Goal: Information Seeking & Learning: Check status

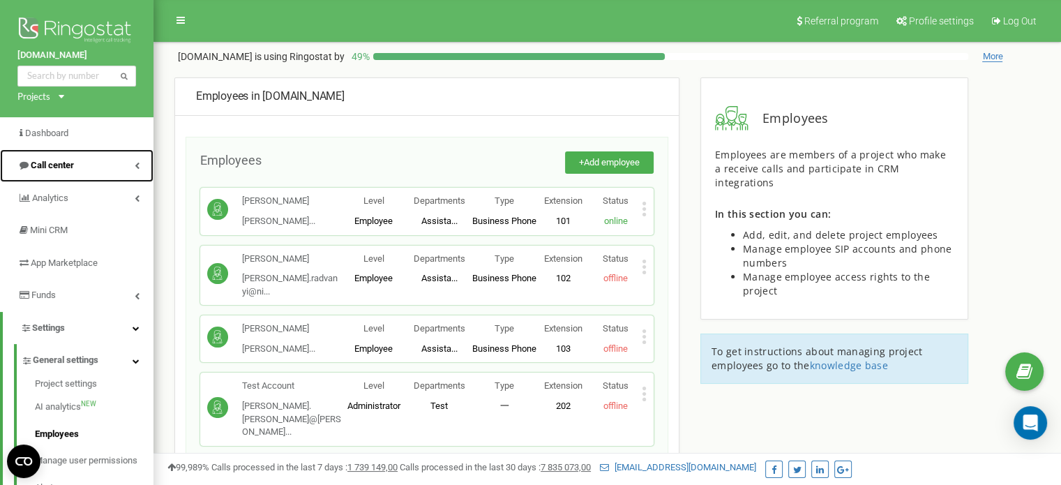
click at [102, 167] on link "Call center" at bounding box center [76, 165] width 153 height 33
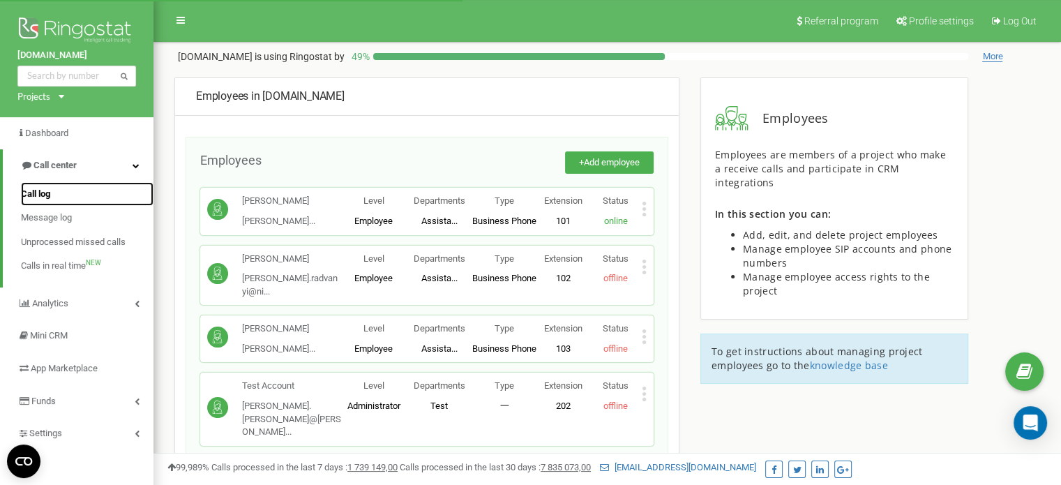
click at [61, 195] on link "Call log" at bounding box center [87, 194] width 133 height 24
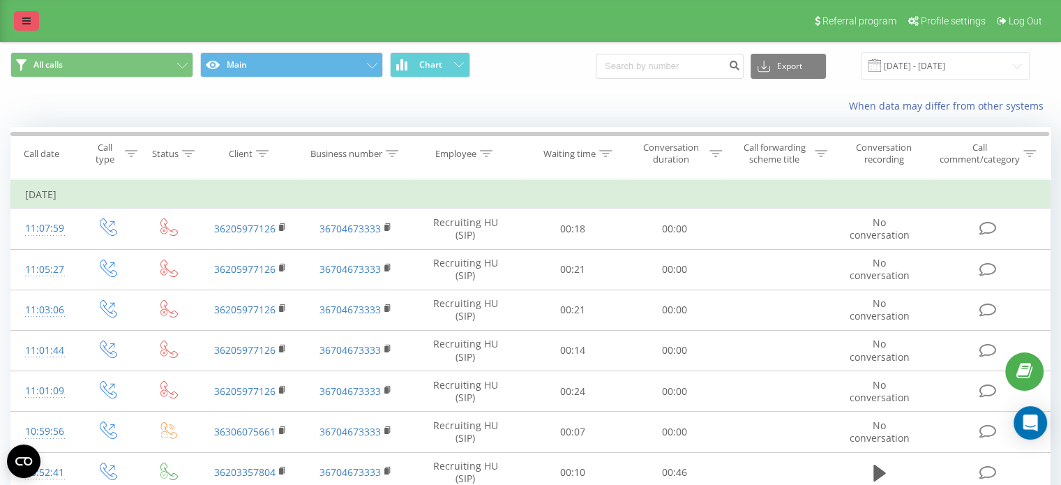
click at [17, 21] on link at bounding box center [26, 21] width 25 height 20
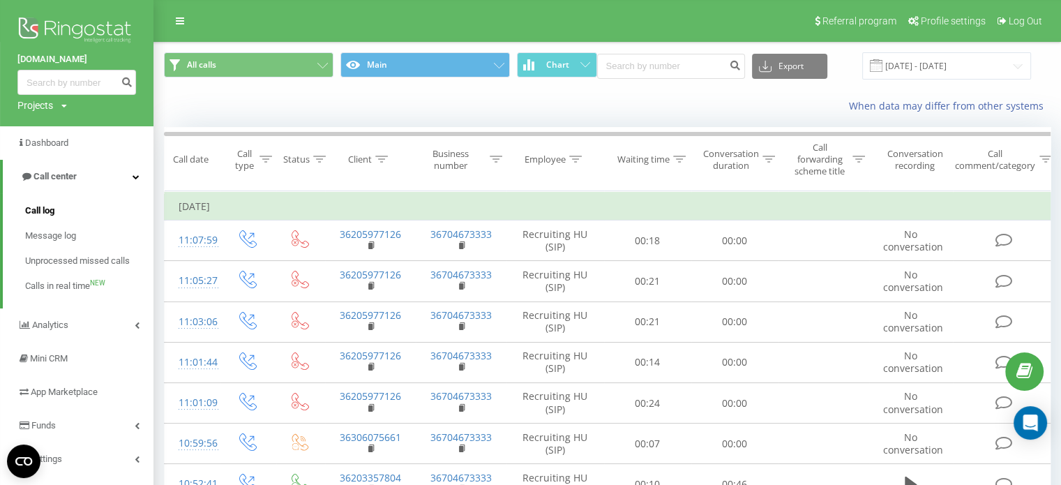
click at [59, 208] on link "Call log" at bounding box center [89, 210] width 128 height 25
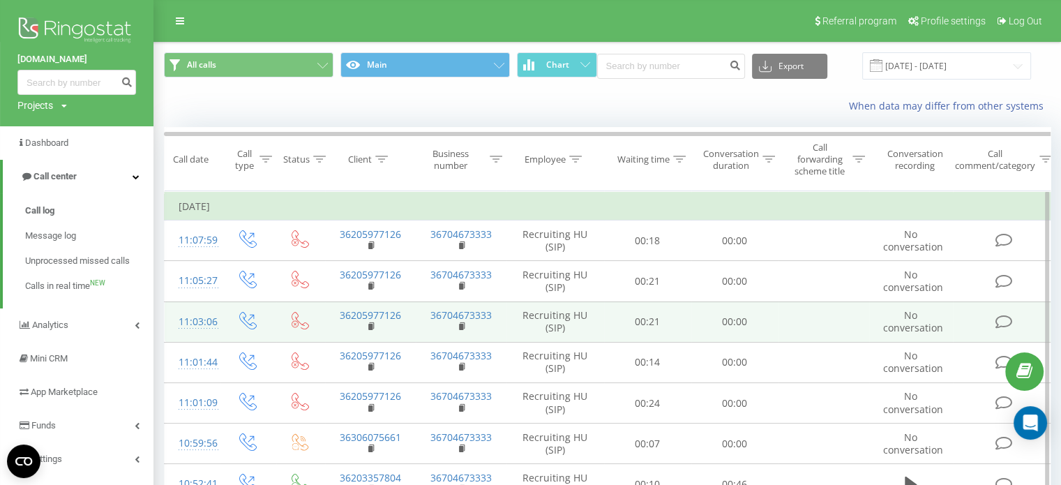
scroll to position [40, 0]
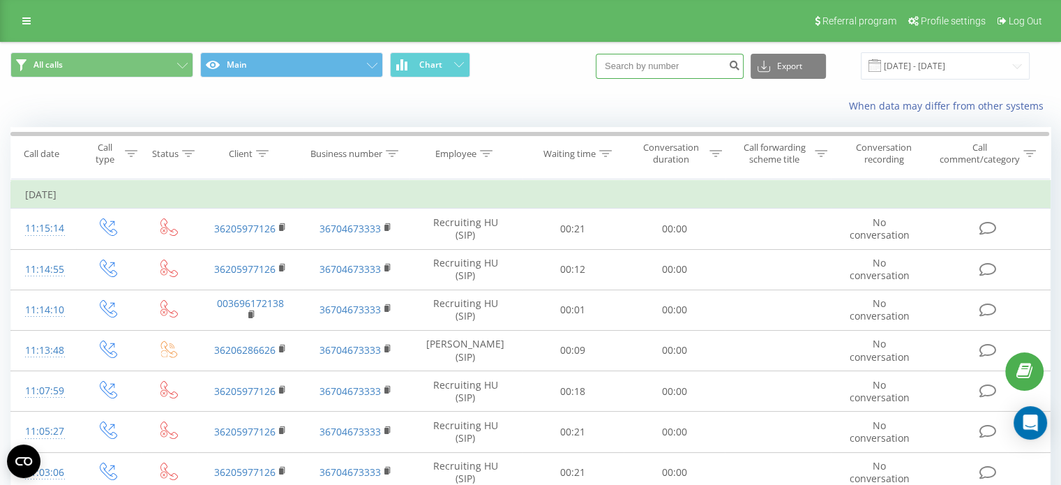
click at [689, 59] on input at bounding box center [670, 66] width 148 height 25
type input "+20"
click at [740, 60] on button "submit" at bounding box center [734, 66] width 19 height 25
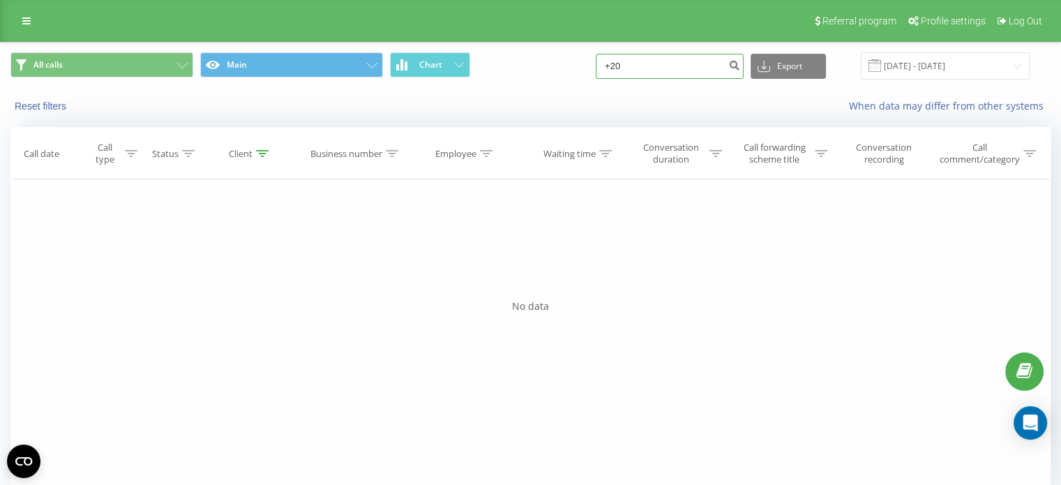
click at [653, 72] on input "+20" at bounding box center [670, 66] width 148 height 25
type input "+"
click at [935, 70] on input "[DATE] - [DATE]" at bounding box center [945, 65] width 169 height 27
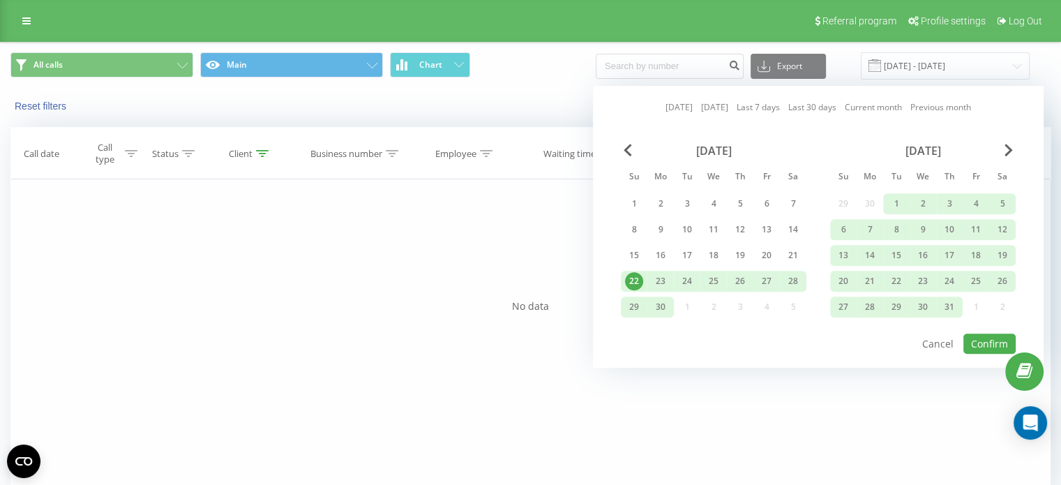
click at [1017, 148] on div "Today Yesterday Last 7 days Last 30 days Current month Previous month June 2025…" at bounding box center [818, 227] width 451 height 282
click at [1013, 148] on div "July 2025" at bounding box center [923, 151] width 186 height 14
click at [1010, 151] on span "Next Month" at bounding box center [1009, 150] width 8 height 13
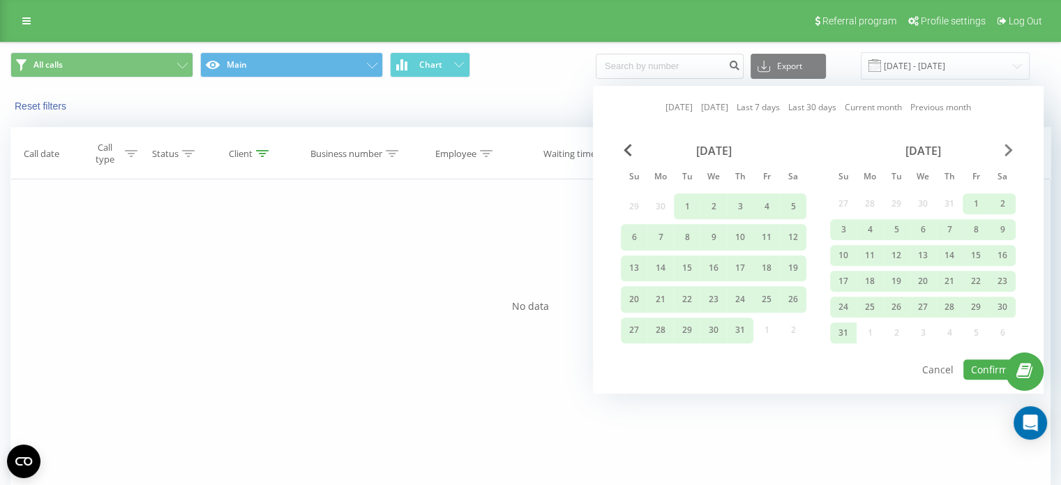
click at [1010, 151] on span "Next Month" at bounding box center [1009, 150] width 8 height 13
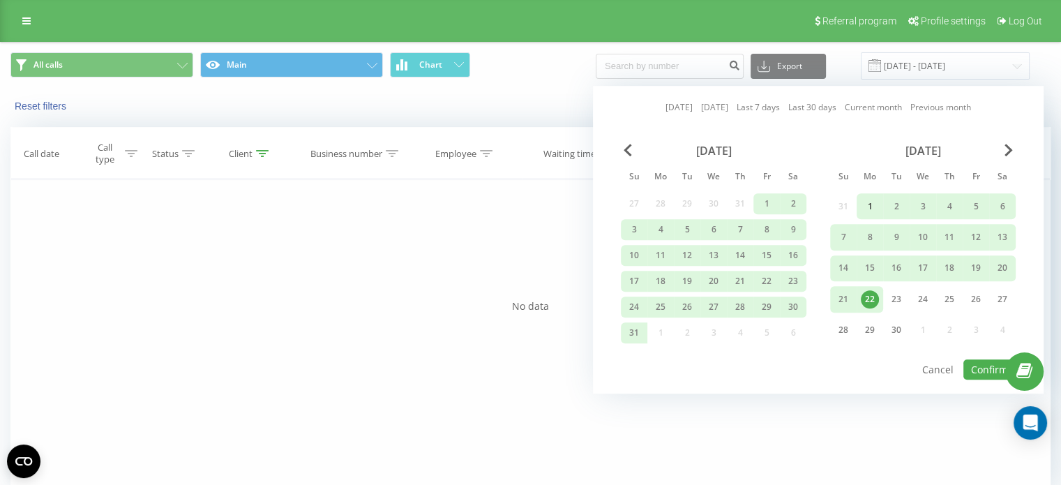
click at [865, 202] on div "1" at bounding box center [870, 206] width 18 height 18
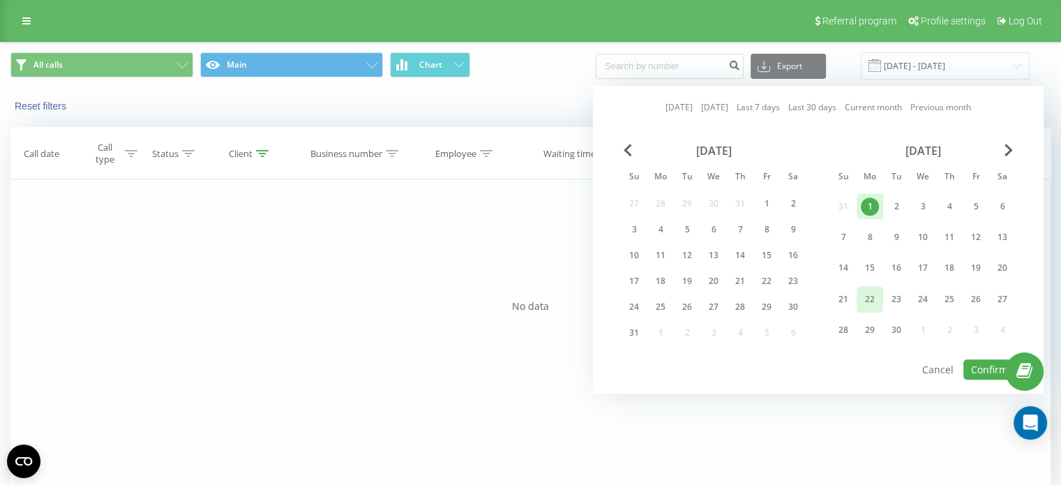
click at [875, 287] on div "22" at bounding box center [870, 299] width 27 height 26
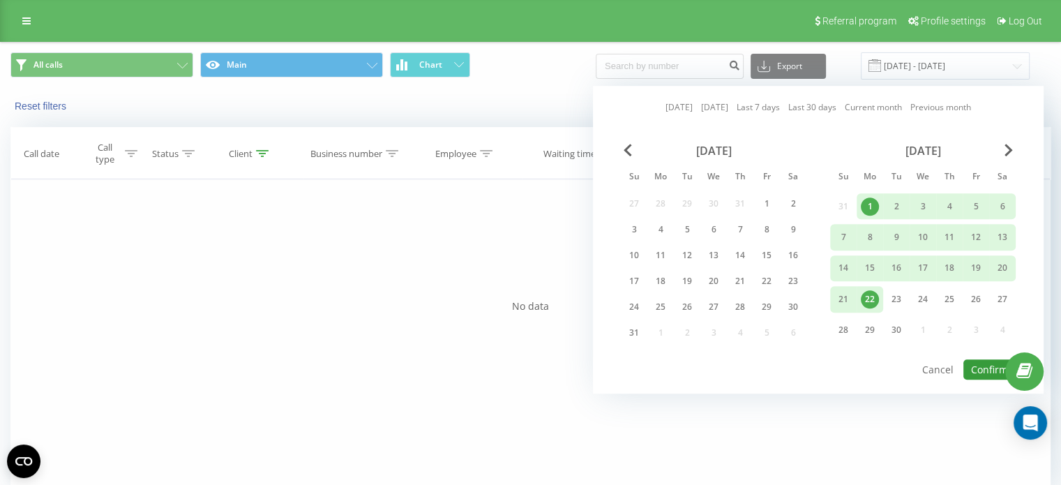
click at [978, 369] on button "Confirm" at bounding box center [989, 369] width 52 height 20
type input "01.09.2025 - 22.09.2025"
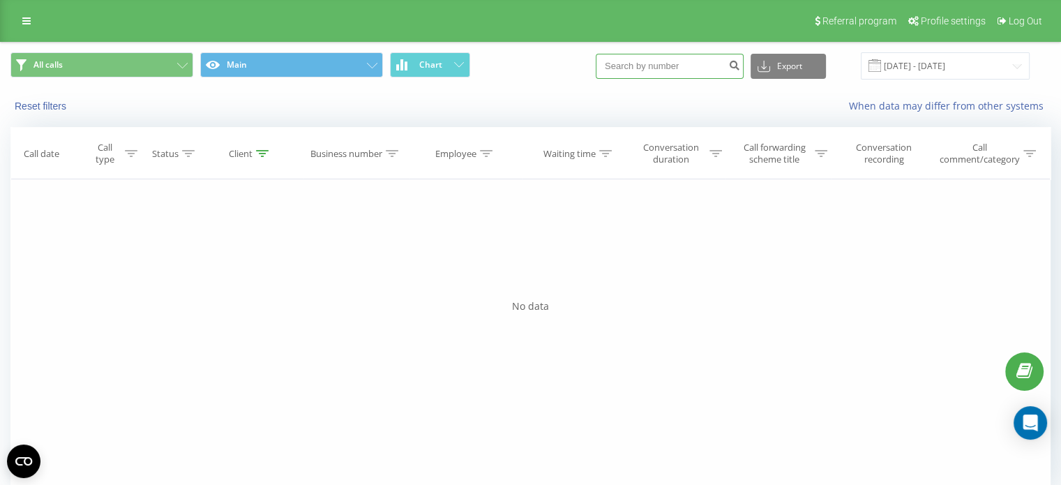
click at [685, 72] on input at bounding box center [670, 66] width 148 height 25
type input "+20"
click at [740, 68] on icon "submit" at bounding box center [734, 63] width 12 height 8
click at [989, 71] on input "[DATE] - [DATE]" at bounding box center [945, 65] width 169 height 27
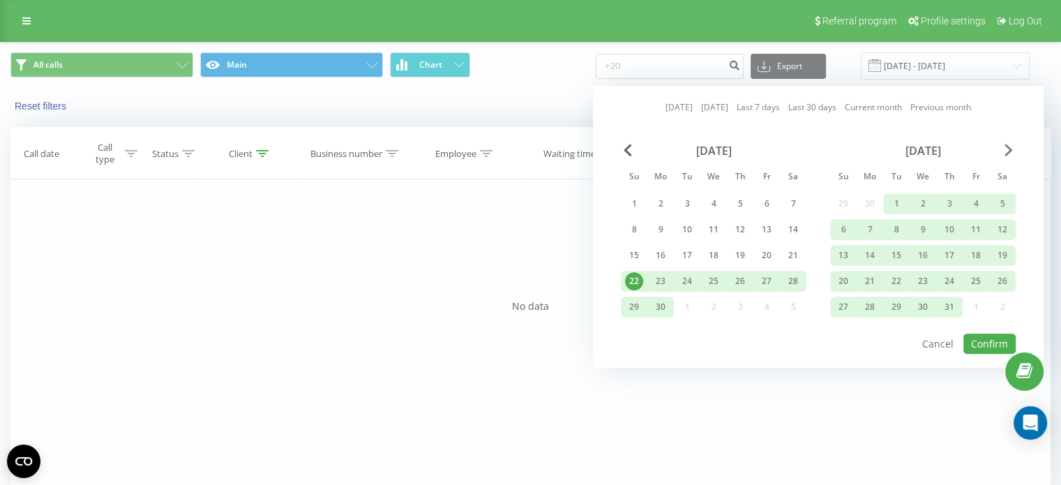
drag, startPoint x: 1019, startPoint y: 142, endPoint x: 1007, endPoint y: 145, distance: 11.5
click at [1013, 143] on div "[DATE] [DATE] Last 7 days Last 30 days Current month Previous month [DATE] Su M…" at bounding box center [818, 227] width 451 height 282
click at [1007, 145] on span "Next Month" at bounding box center [1009, 150] width 8 height 13
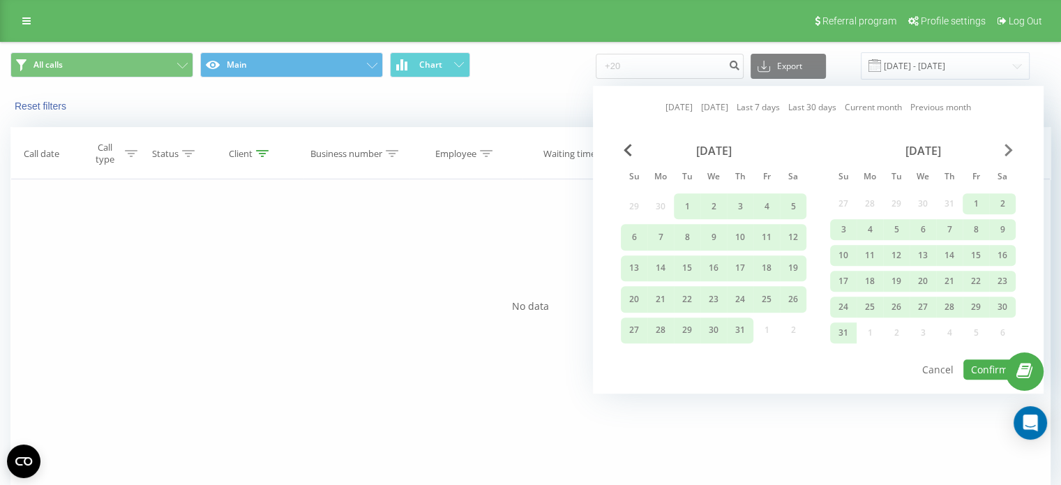
click at [1007, 145] on span "Next Month" at bounding box center [1009, 150] width 8 height 13
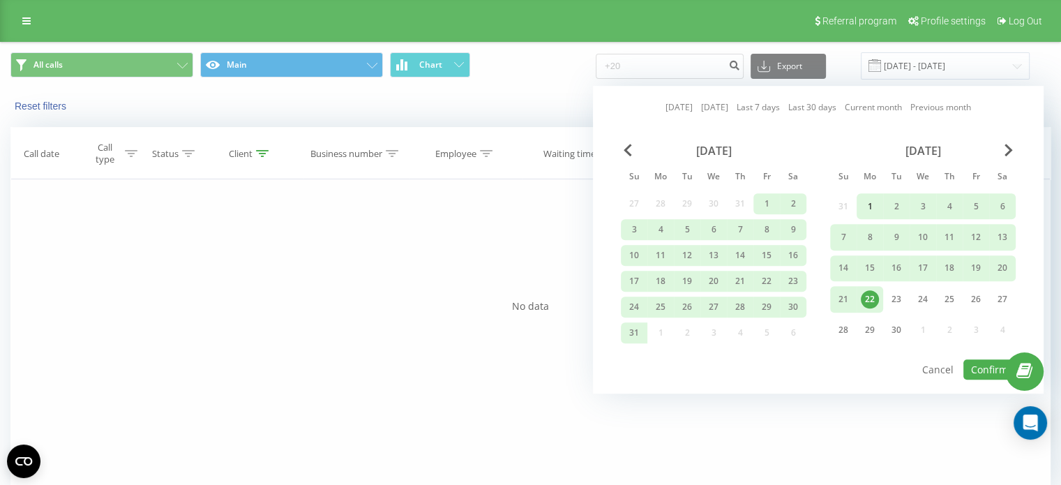
click at [858, 209] on div "1" at bounding box center [870, 206] width 27 height 26
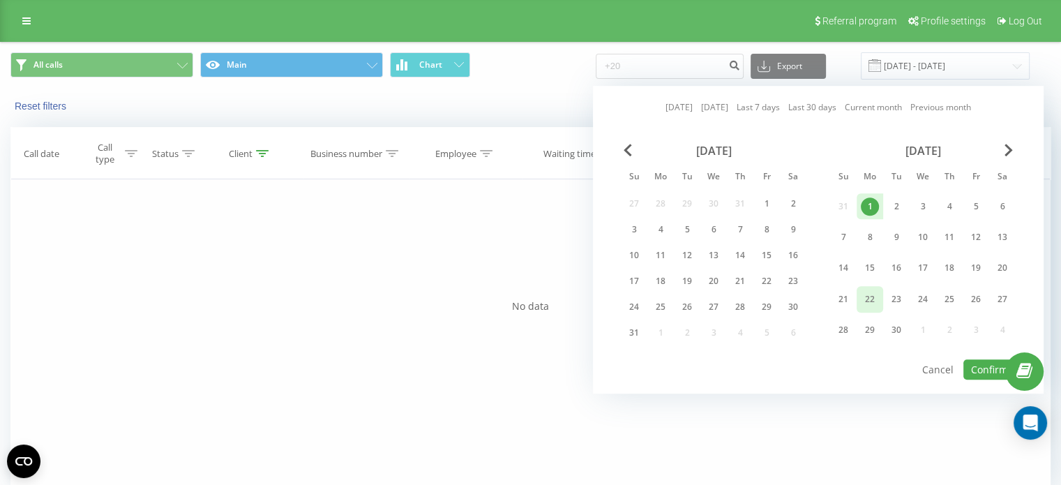
click at [868, 295] on div "22" at bounding box center [870, 299] width 18 height 18
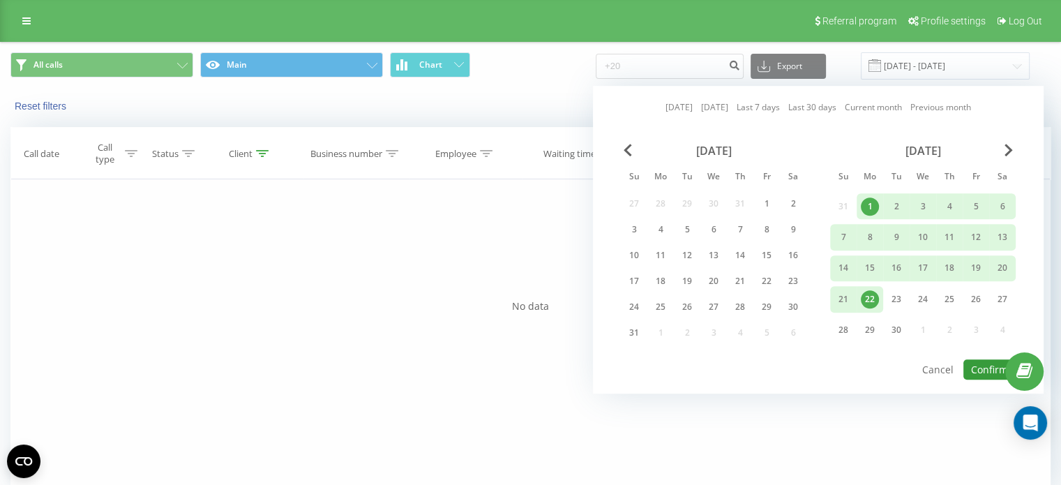
click at [977, 365] on button "Confirm" at bounding box center [989, 369] width 52 height 20
type input "01.09.2025 - 22.09.2025"
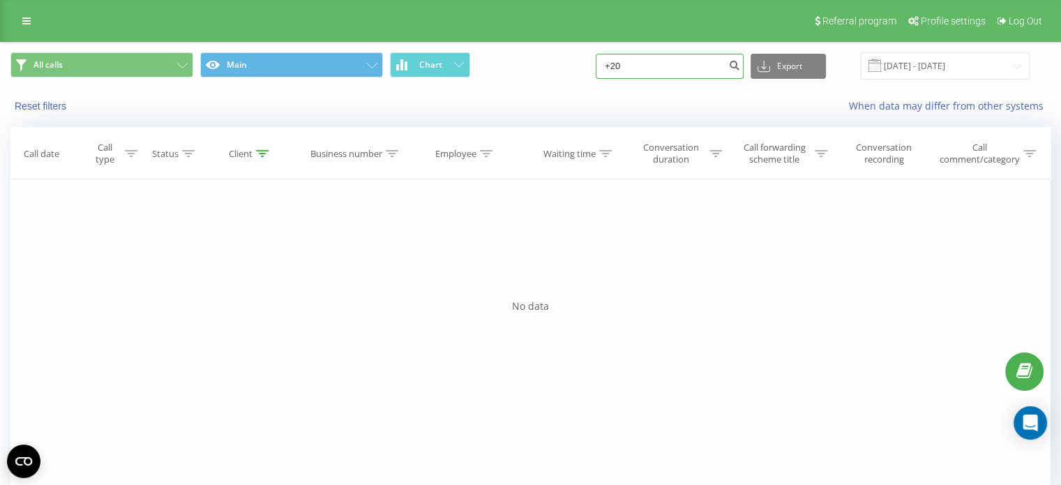
drag, startPoint x: 695, startPoint y: 67, endPoint x: 710, endPoint y: 66, distance: 15.4
click at [695, 67] on input "+20" at bounding box center [670, 66] width 148 height 25
click at [740, 67] on icon "submit" at bounding box center [734, 63] width 12 height 8
click at [629, 63] on input "+20" at bounding box center [670, 66] width 148 height 25
type input "20"
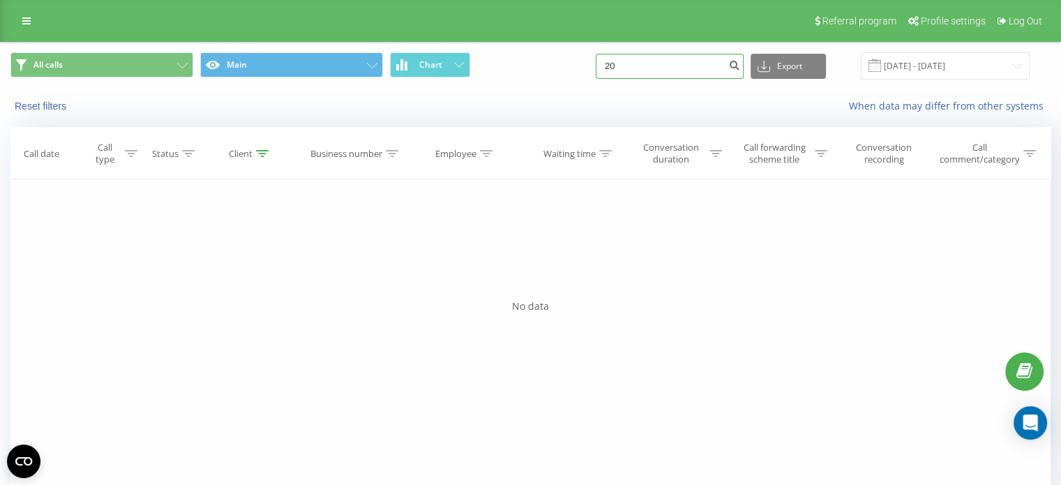
click at [656, 68] on input "20" at bounding box center [670, 66] width 148 height 25
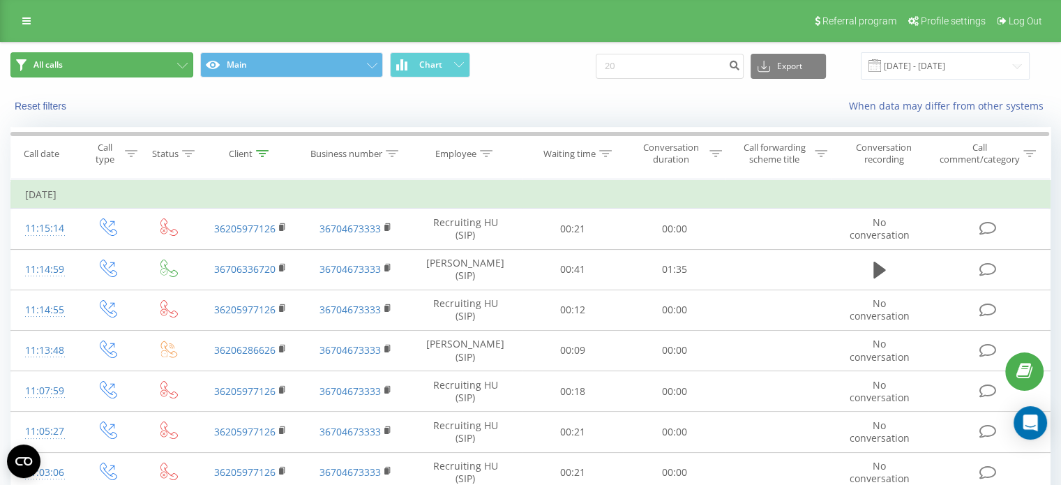
click at [83, 63] on button "All calls" at bounding box center [101, 64] width 183 height 25
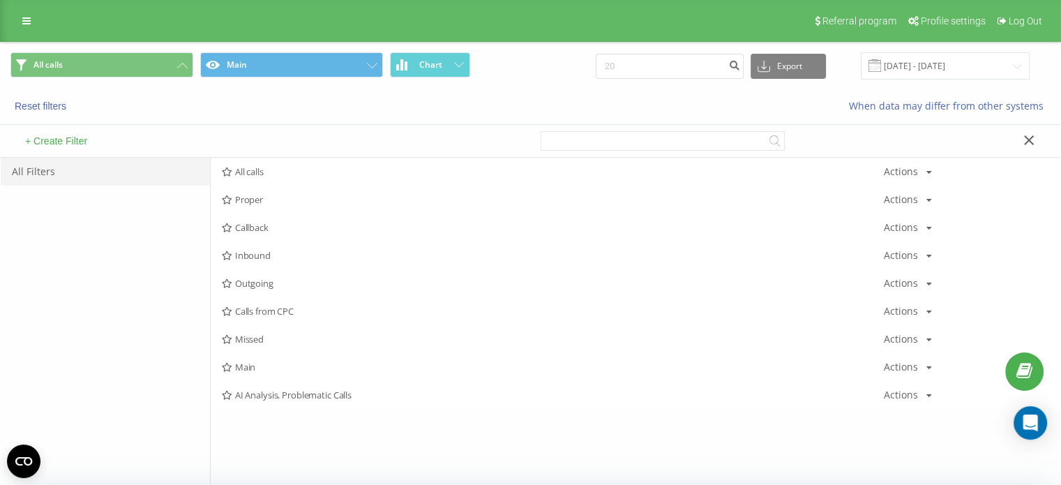
click at [61, 145] on button "+ Create Filter" at bounding box center [56, 141] width 70 height 13
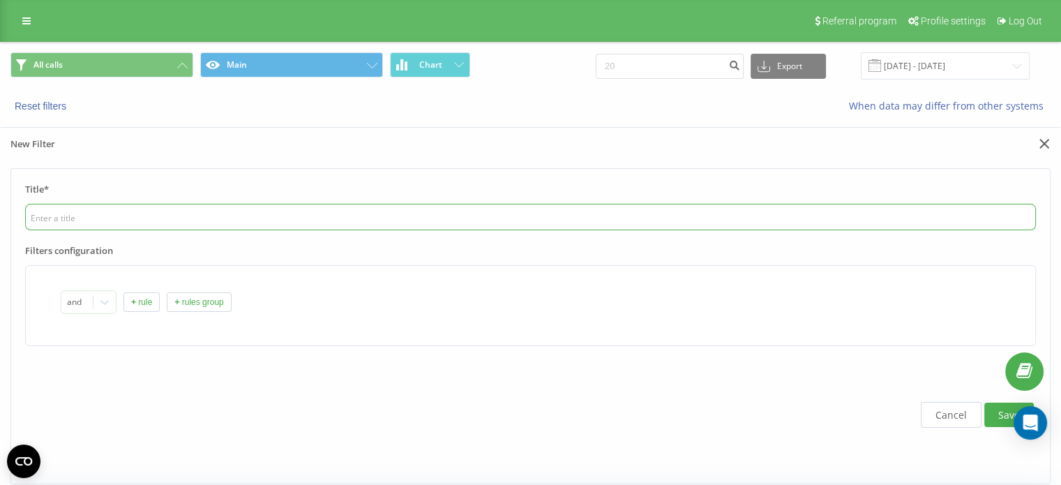
click at [109, 220] on input "text" at bounding box center [530, 217] width 1011 height 27
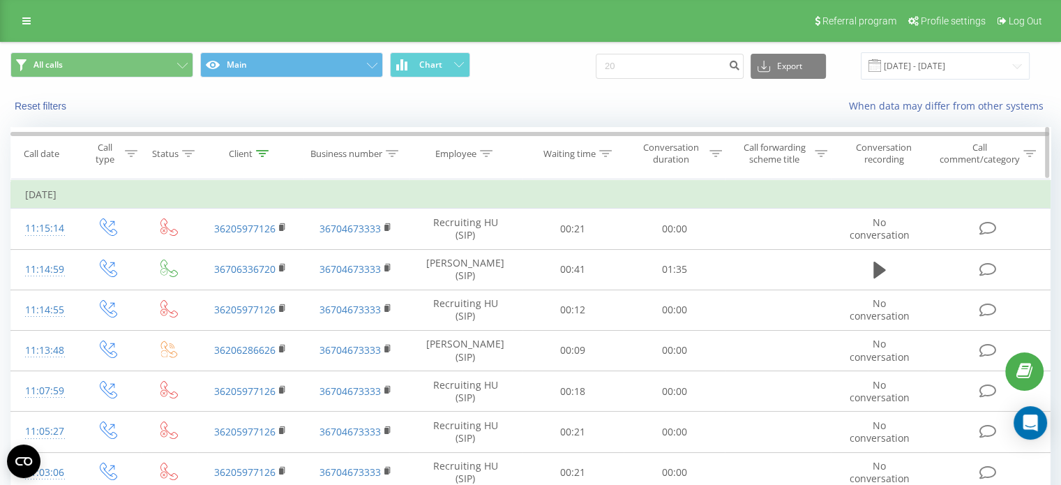
click at [483, 150] on icon at bounding box center [486, 153] width 13 height 7
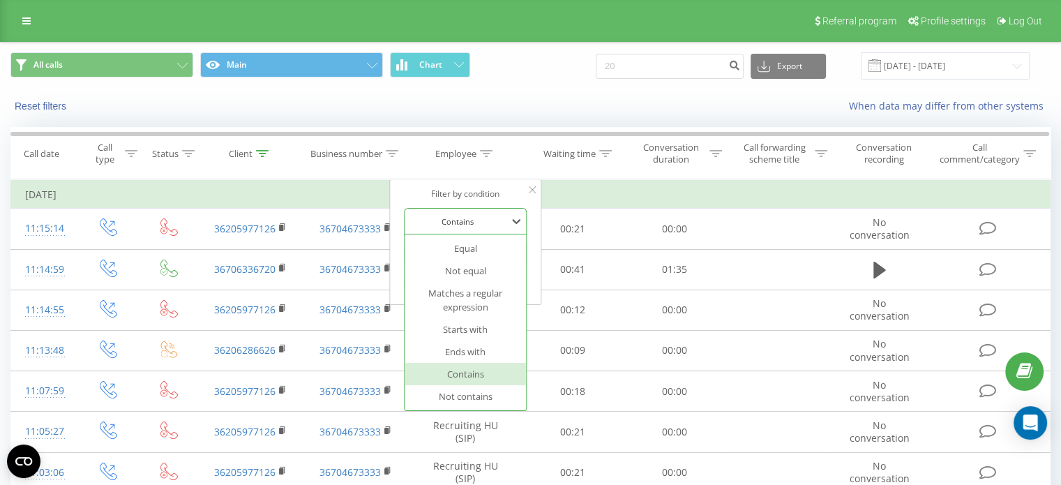
click at [482, 216] on div at bounding box center [457, 221] width 99 height 13
click at [518, 219] on icon at bounding box center [516, 221] width 14 height 14
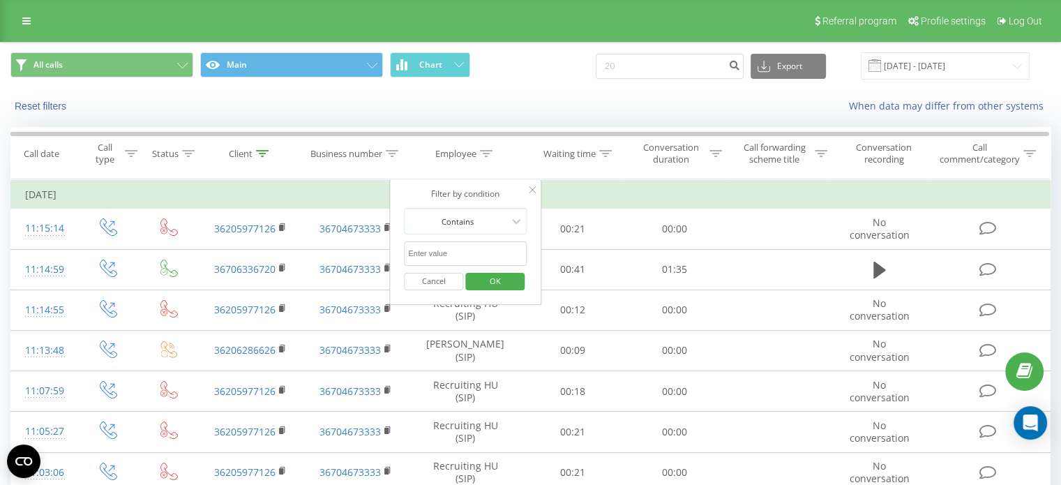
click at [483, 257] on input "text" at bounding box center [465, 253] width 123 height 24
click at [421, 248] on input "text" at bounding box center [465, 253] width 123 height 24
drag, startPoint x: 544, startPoint y: 119, endPoint x: 530, endPoint y: 158, distance: 41.5
click at [544, 118] on div "Reset filters When data may differ from other systems" at bounding box center [531, 105] width 1060 height 33
click at [535, 191] on icon at bounding box center [532, 189] width 7 height 7
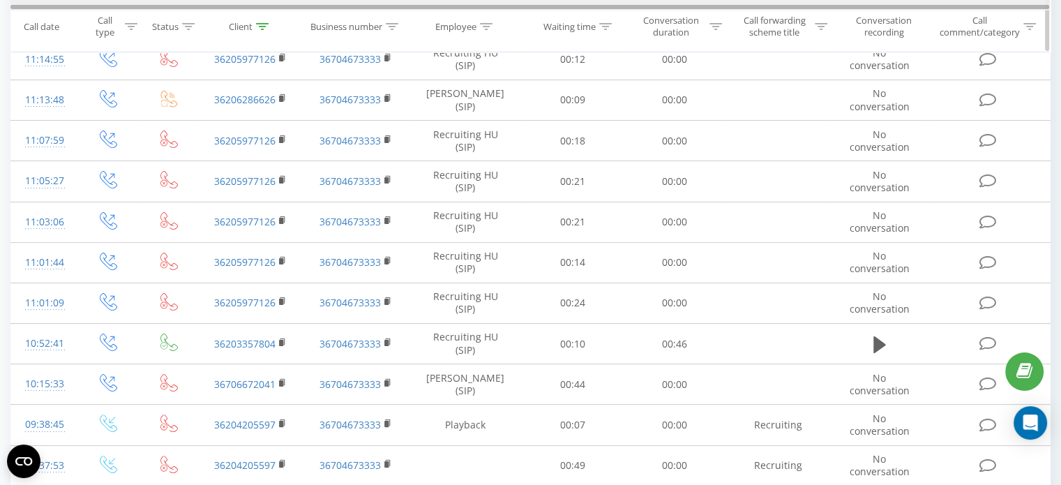
scroll to position [208, 0]
